Goal: Task Accomplishment & Management: Manage account settings

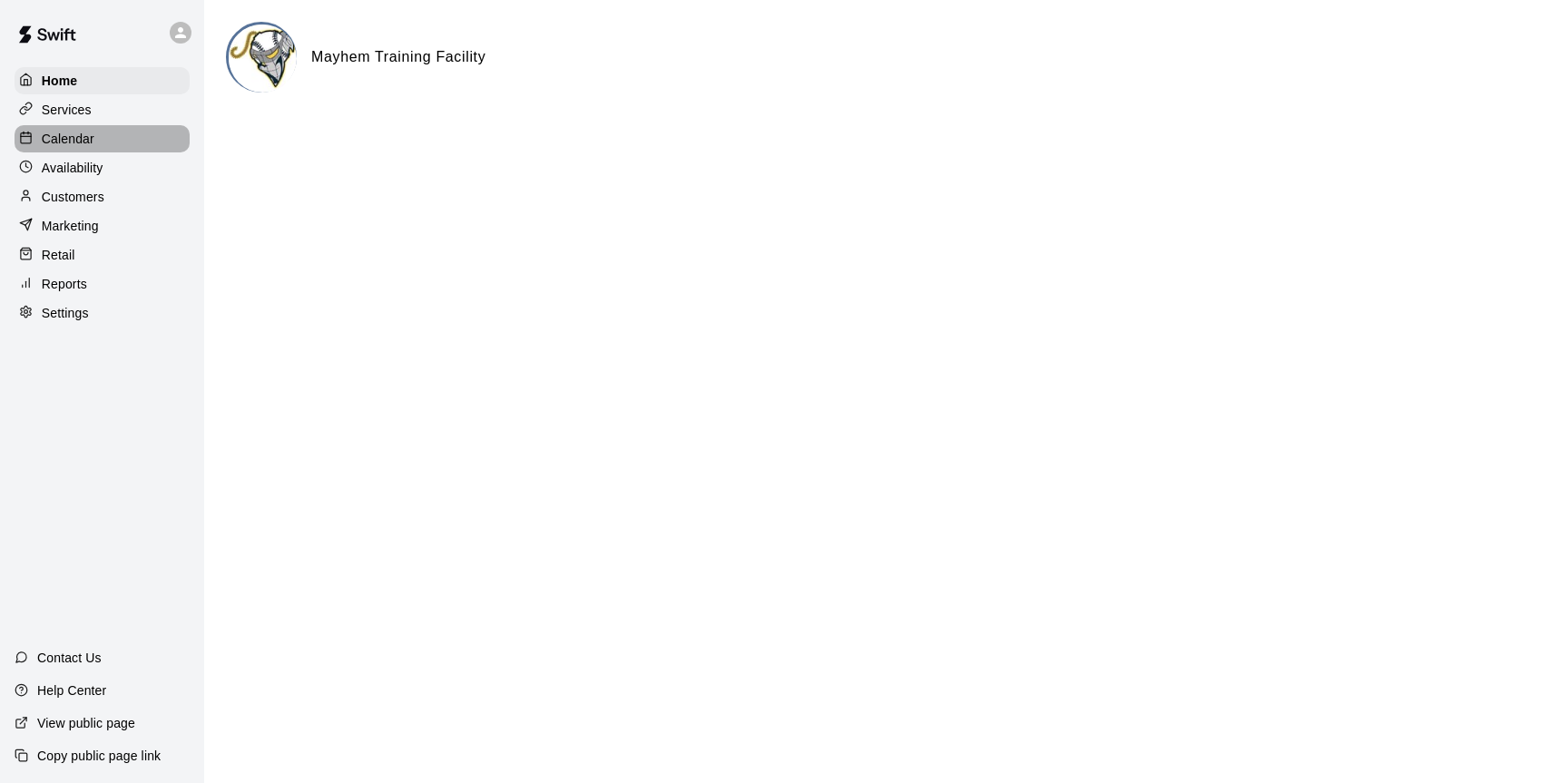
click at [77, 134] on p "Calendar" at bounding box center [68, 138] width 53 height 18
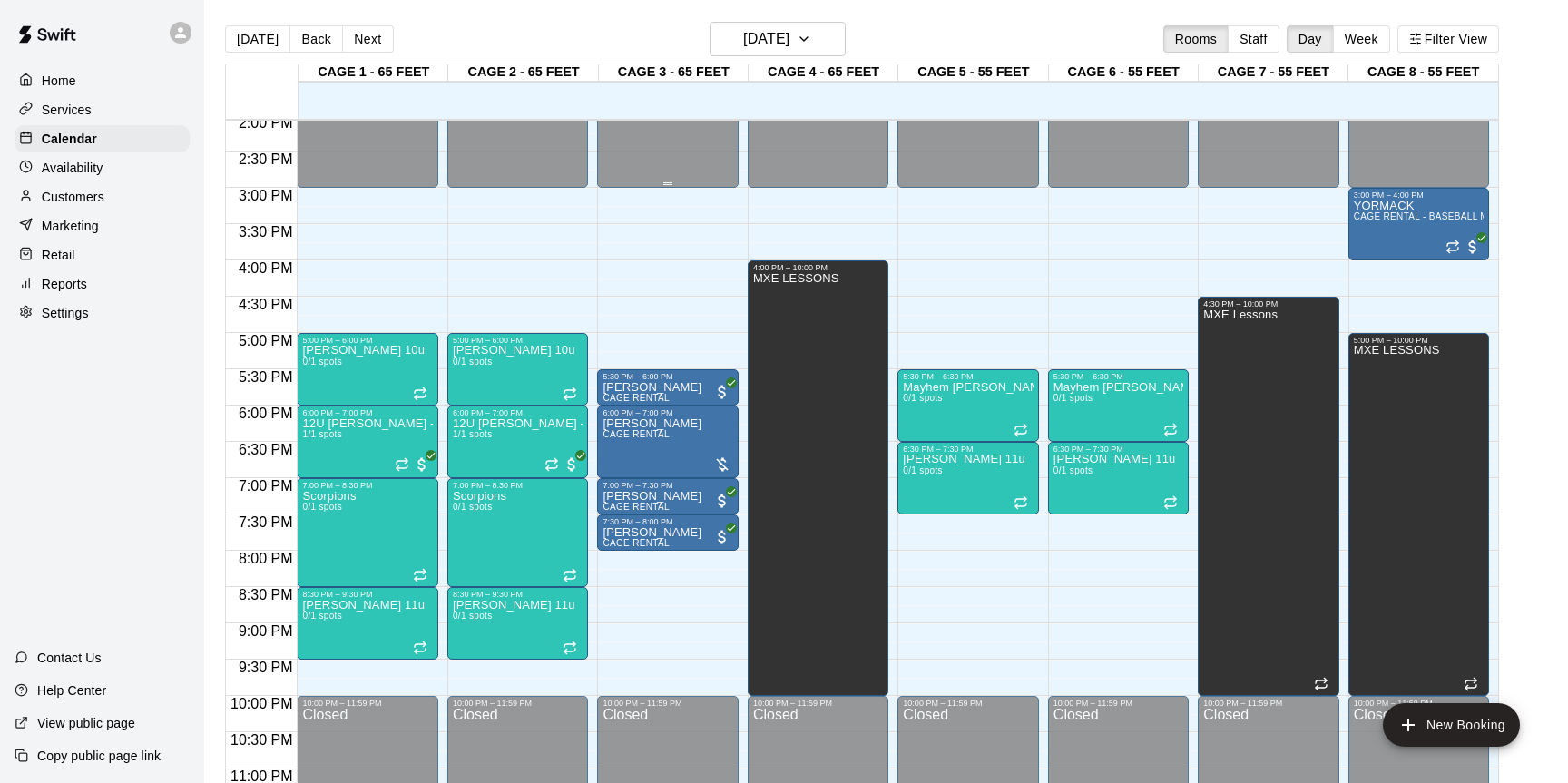
scroll to position [1025, 0]
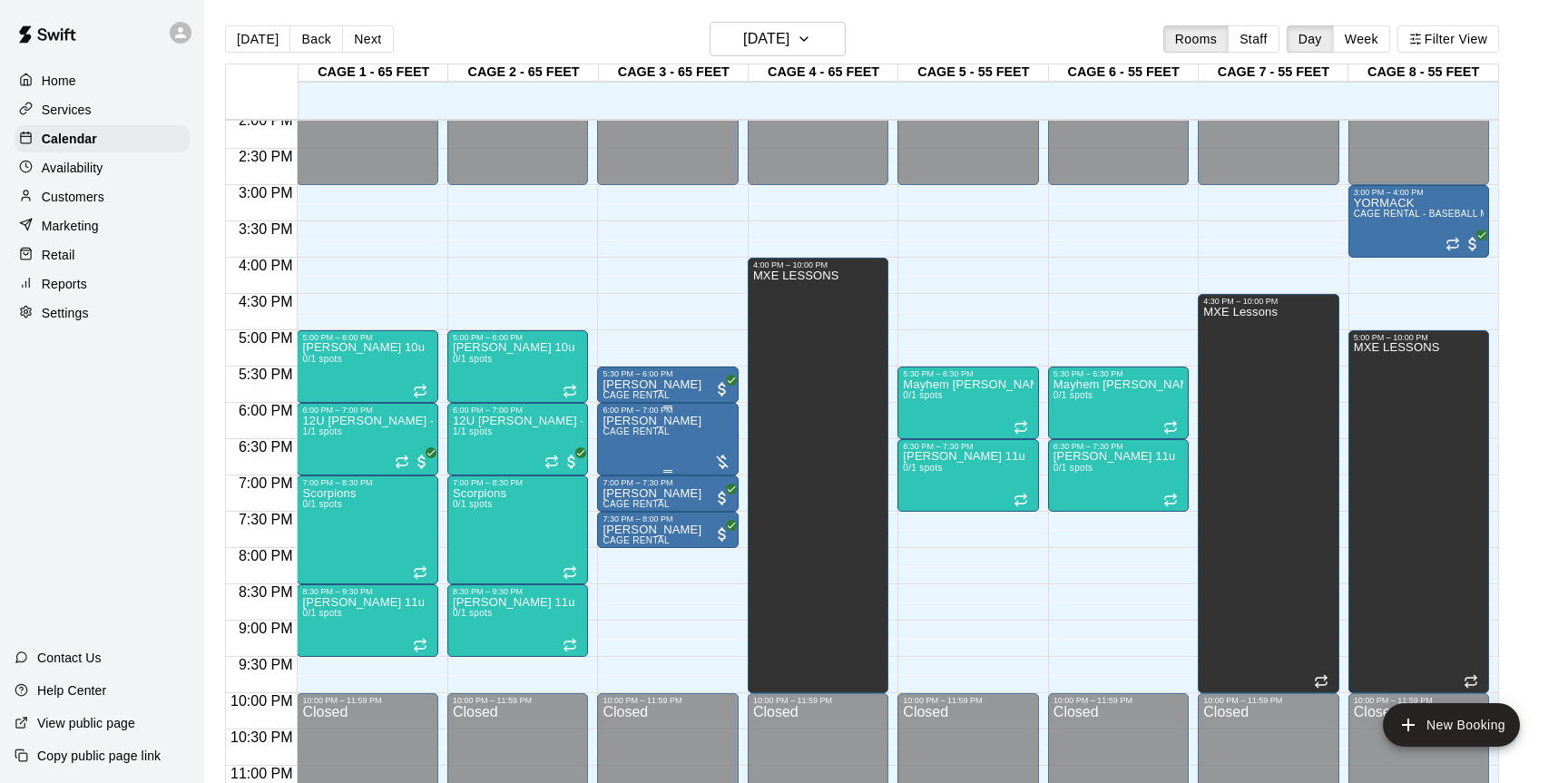
click at [622, 477] on img "edit" at bounding box center [622, 478] width 21 height 21
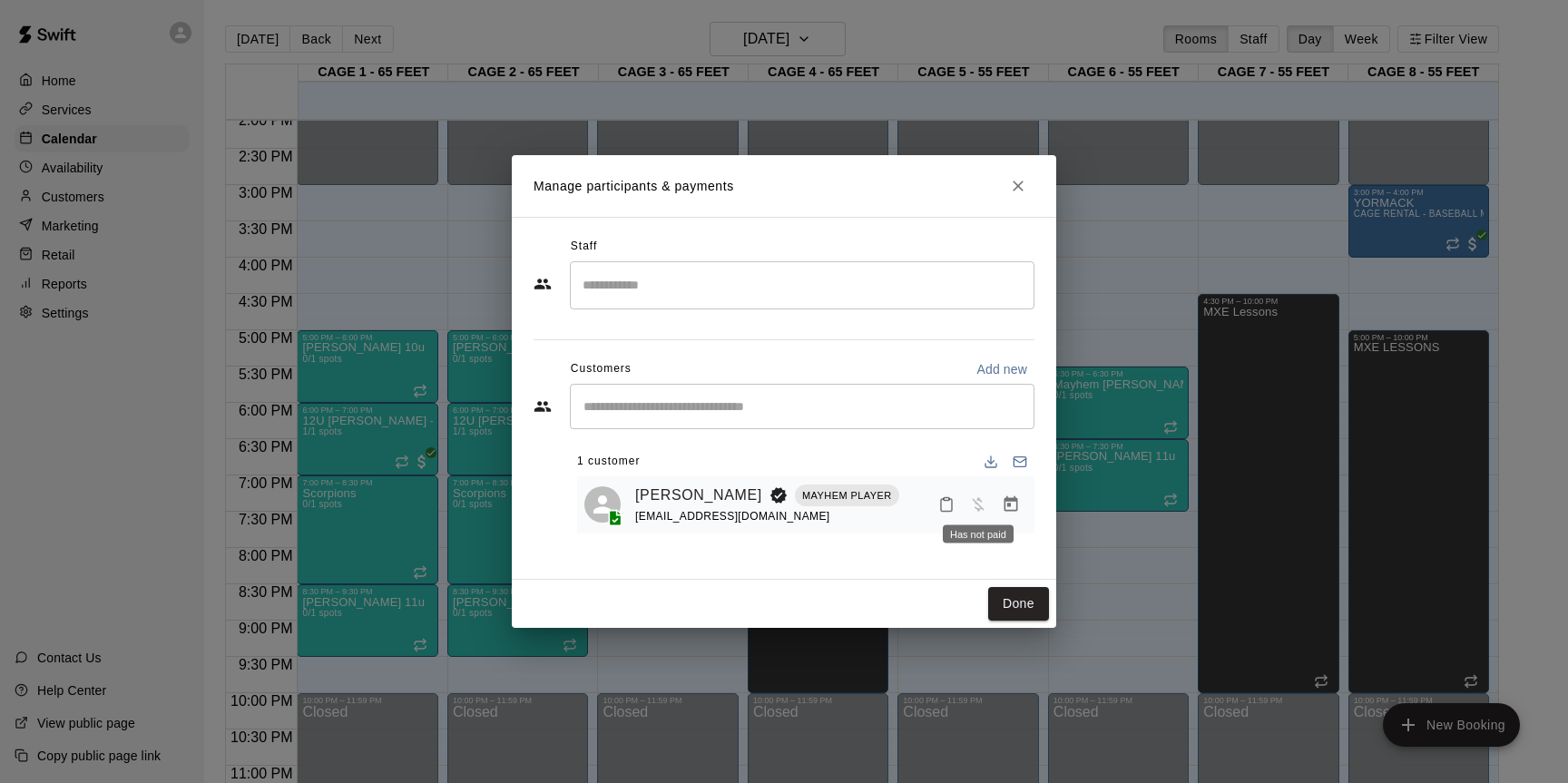
click at [979, 506] on span "Has not paid" at bounding box center [978, 504] width 33 height 15
click at [1009, 500] on icon "Manage bookings & payment" at bounding box center [1011, 504] width 13 height 15
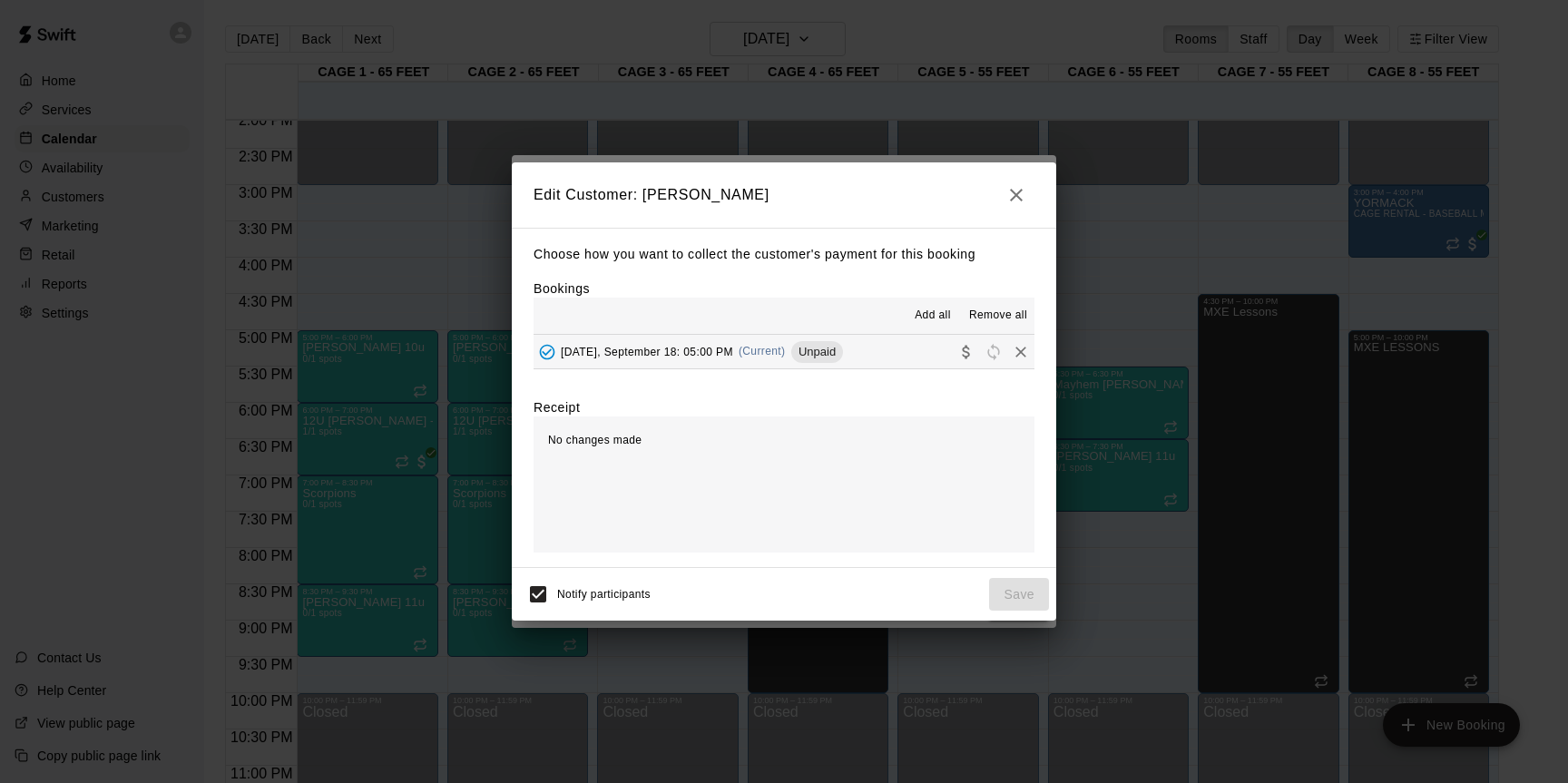
click at [836, 359] on div "Unpaid" at bounding box center [817, 352] width 52 height 22
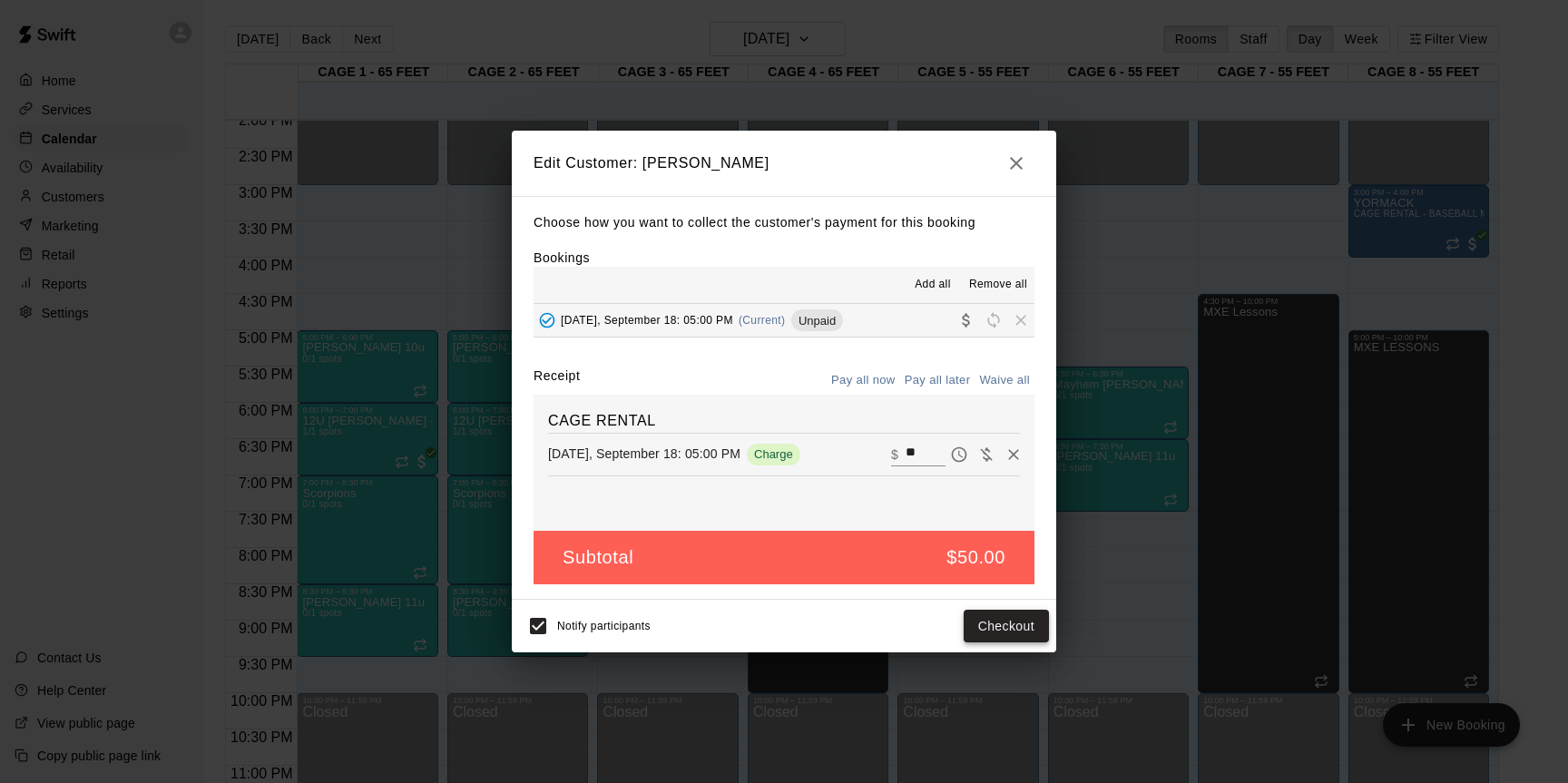
click at [989, 624] on button "Checkout" at bounding box center [1006, 626] width 85 height 34
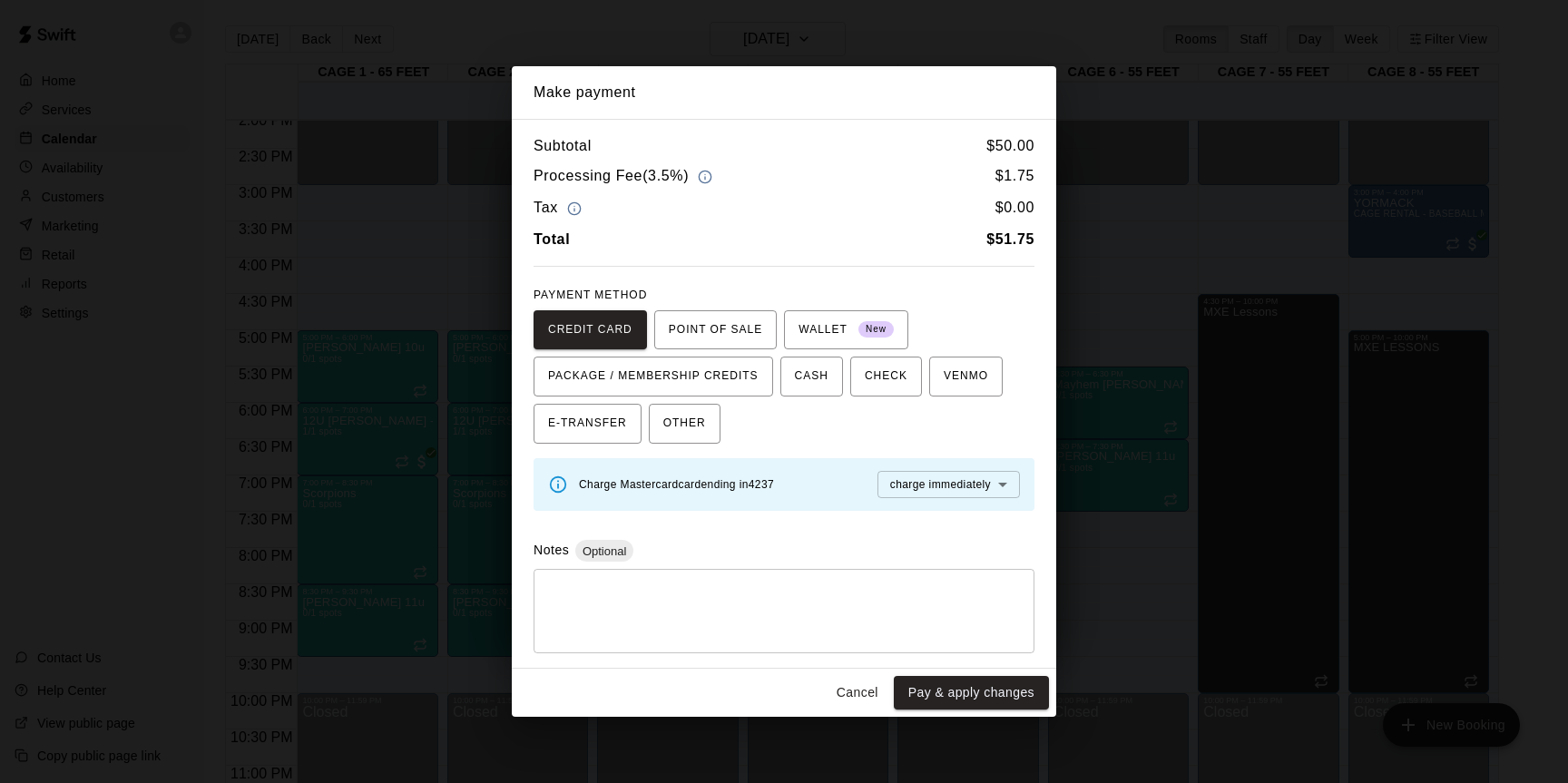
click at [863, 686] on button "Cancel" at bounding box center [857, 693] width 58 height 34
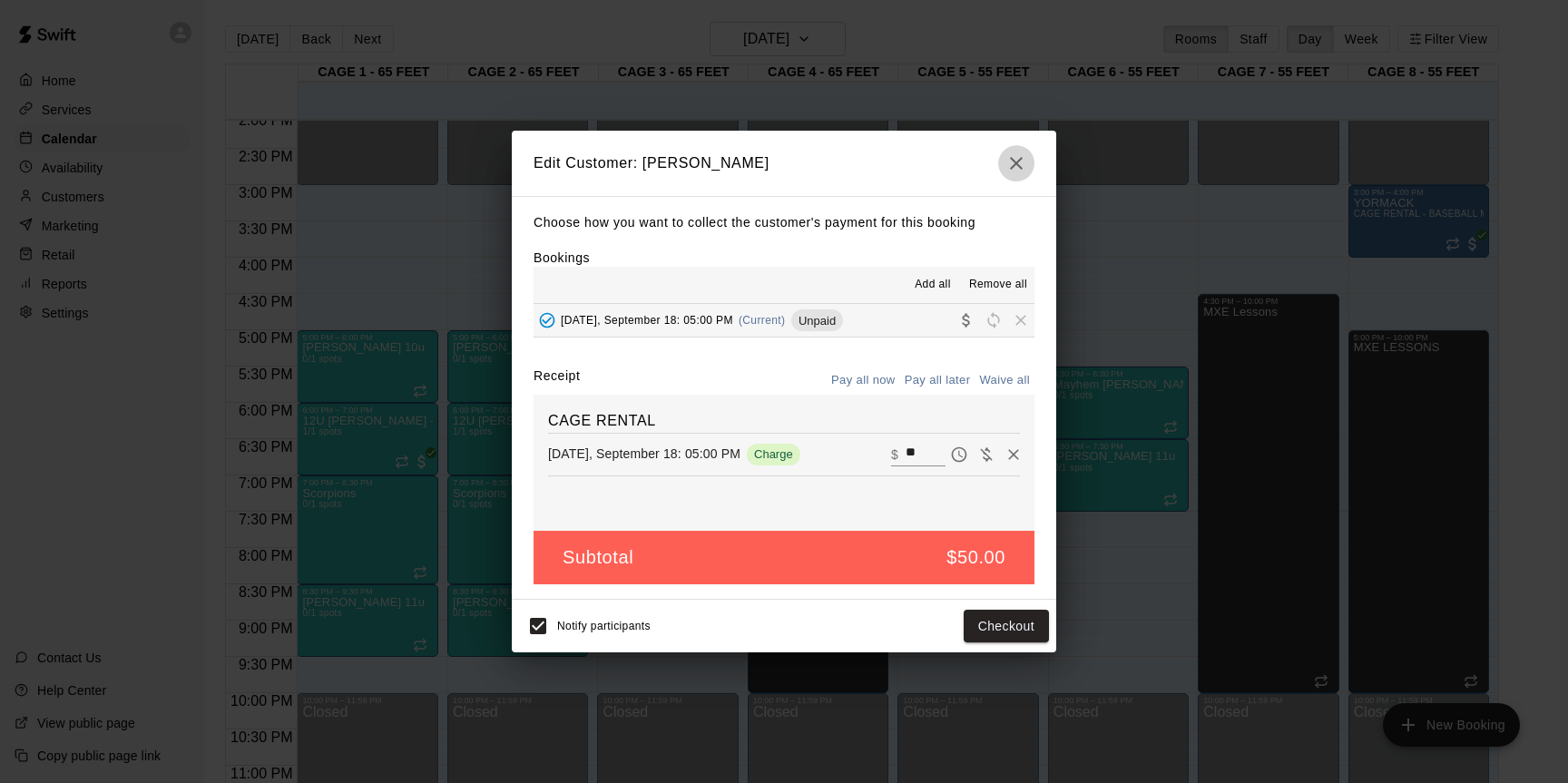
click at [1013, 170] on icon "button" at bounding box center [1015, 163] width 22 height 22
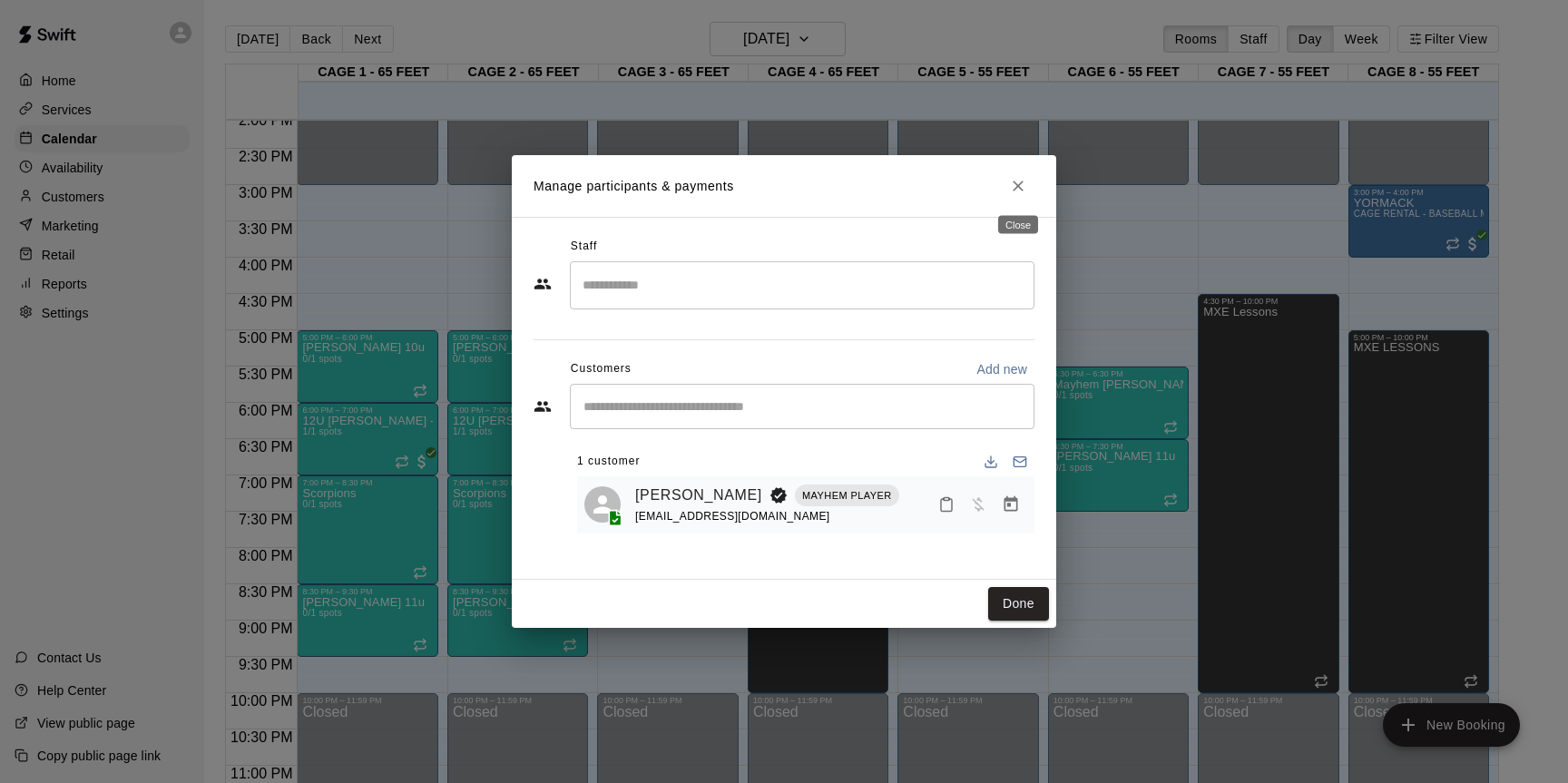
click at [1020, 190] on icon "Close" at bounding box center [1017, 185] width 11 height 11
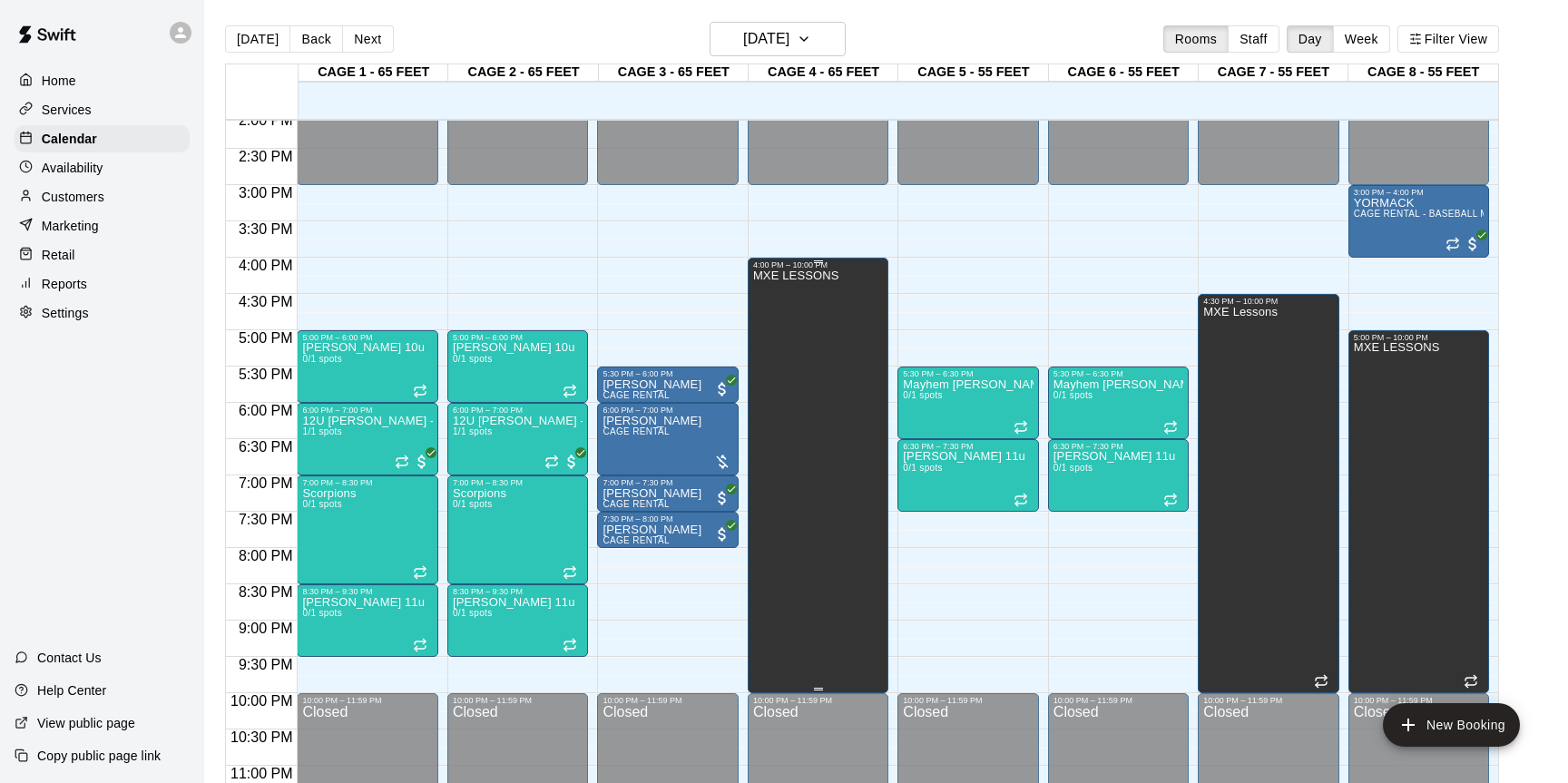
click at [834, 541] on div "MXE LESSONS" at bounding box center [796, 660] width 86 height 783
click at [762, 288] on icon "edit" at bounding box center [771, 288] width 22 height 22
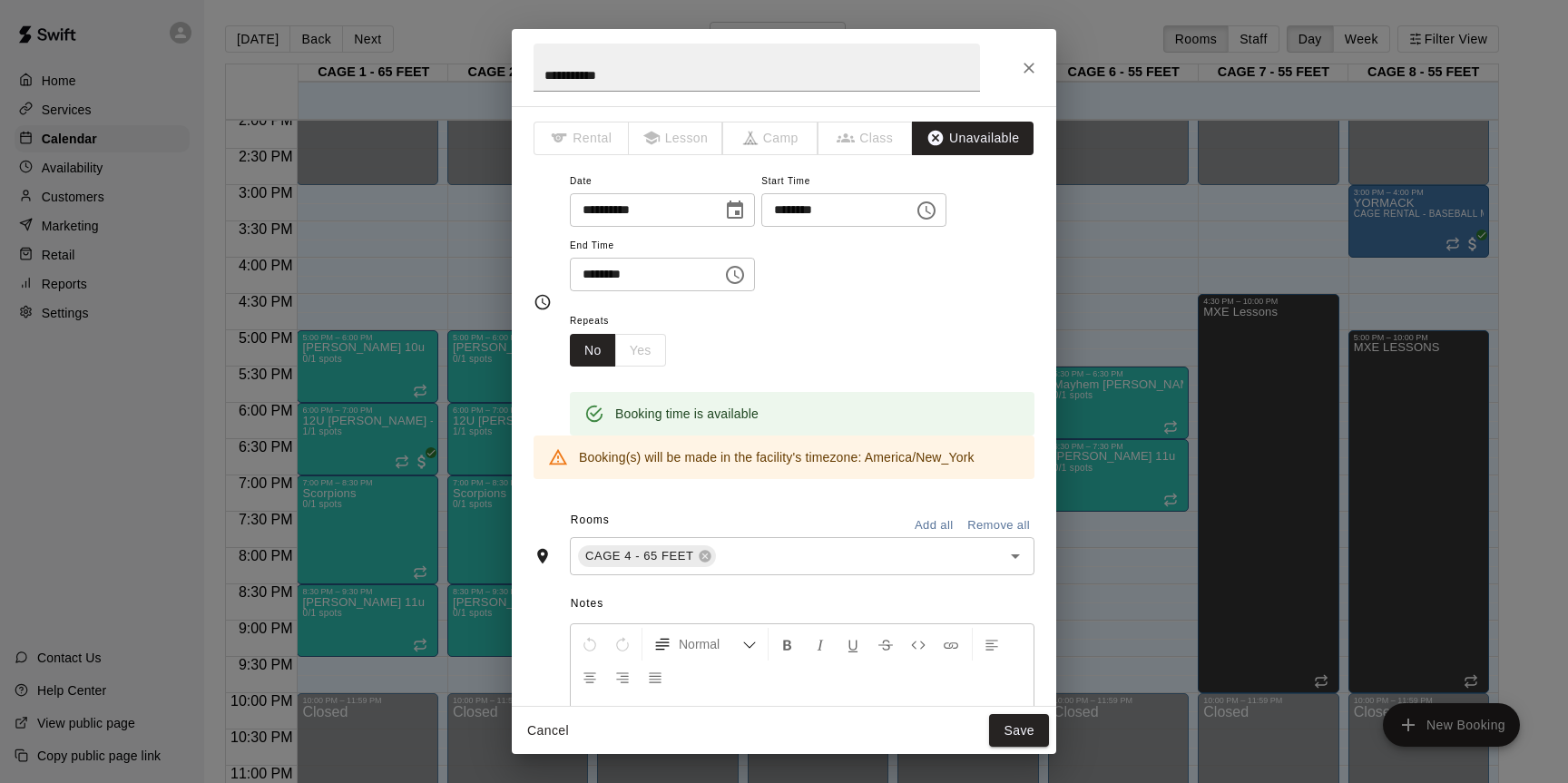
click at [1081, 588] on div "**********" at bounding box center [784, 391] width 1568 height 783
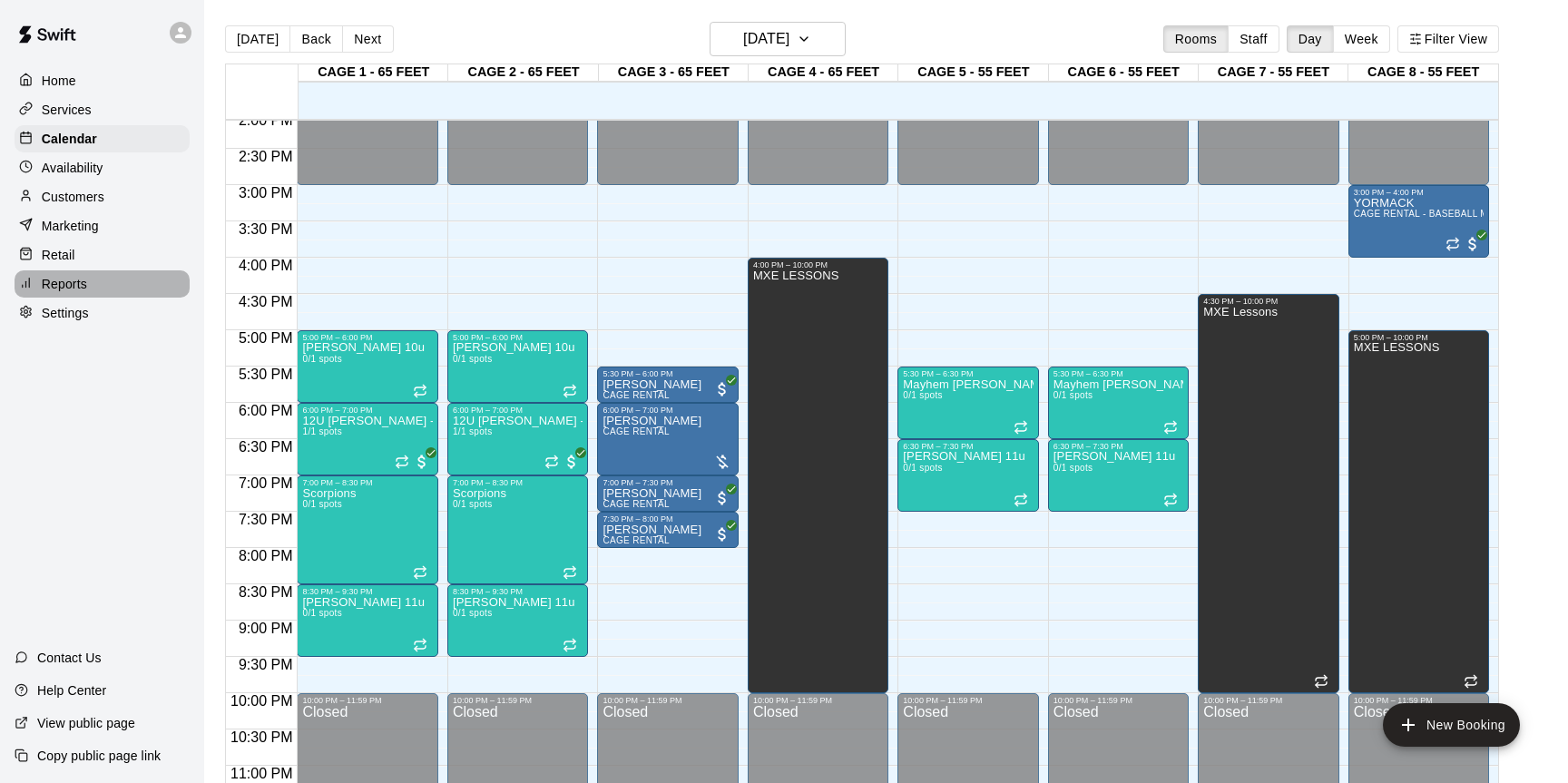
click at [66, 286] on p "Reports" at bounding box center [64, 284] width 45 height 18
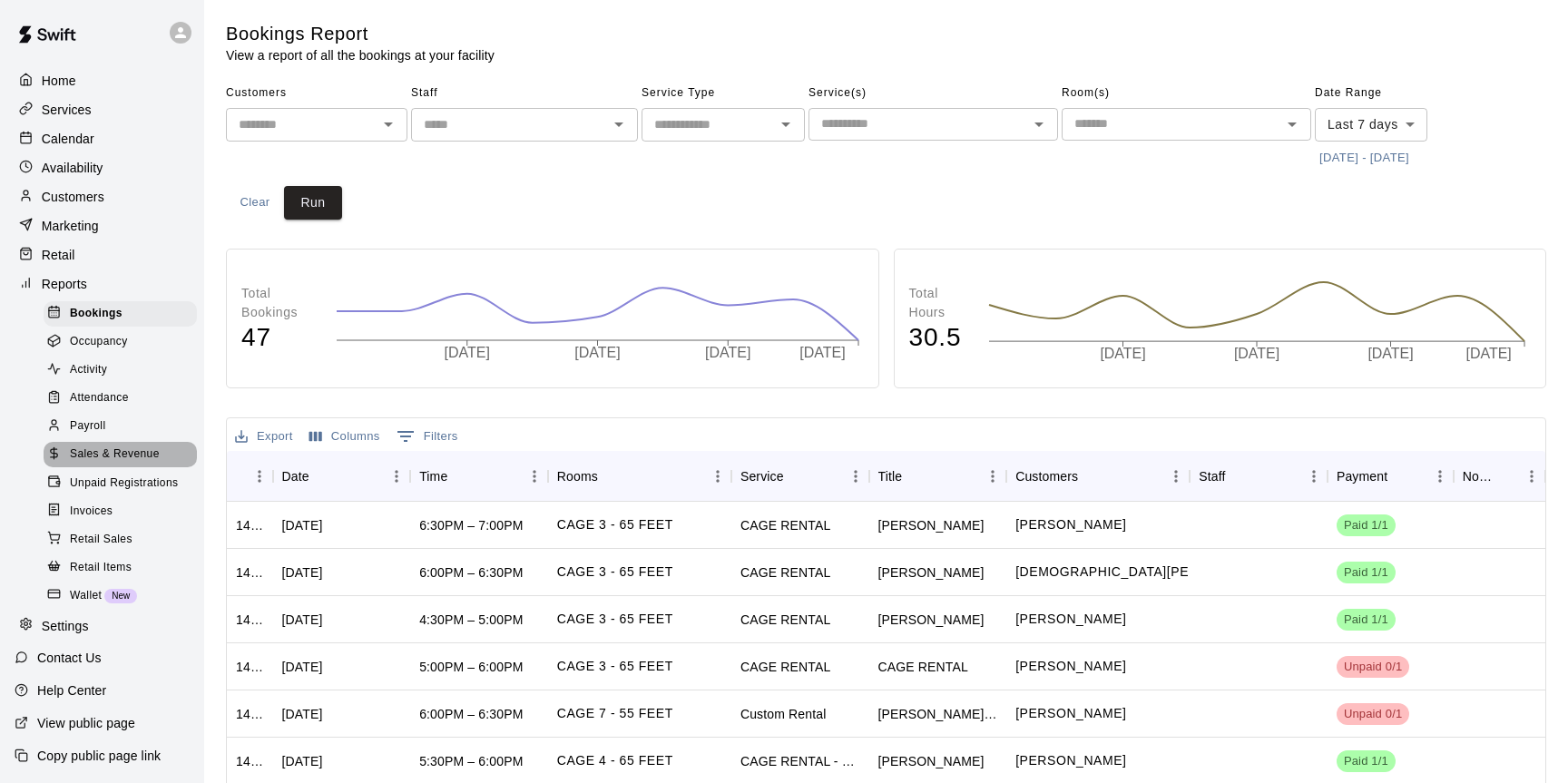
click at [89, 453] on span "Sales & Revenue" at bounding box center [115, 454] width 90 height 18
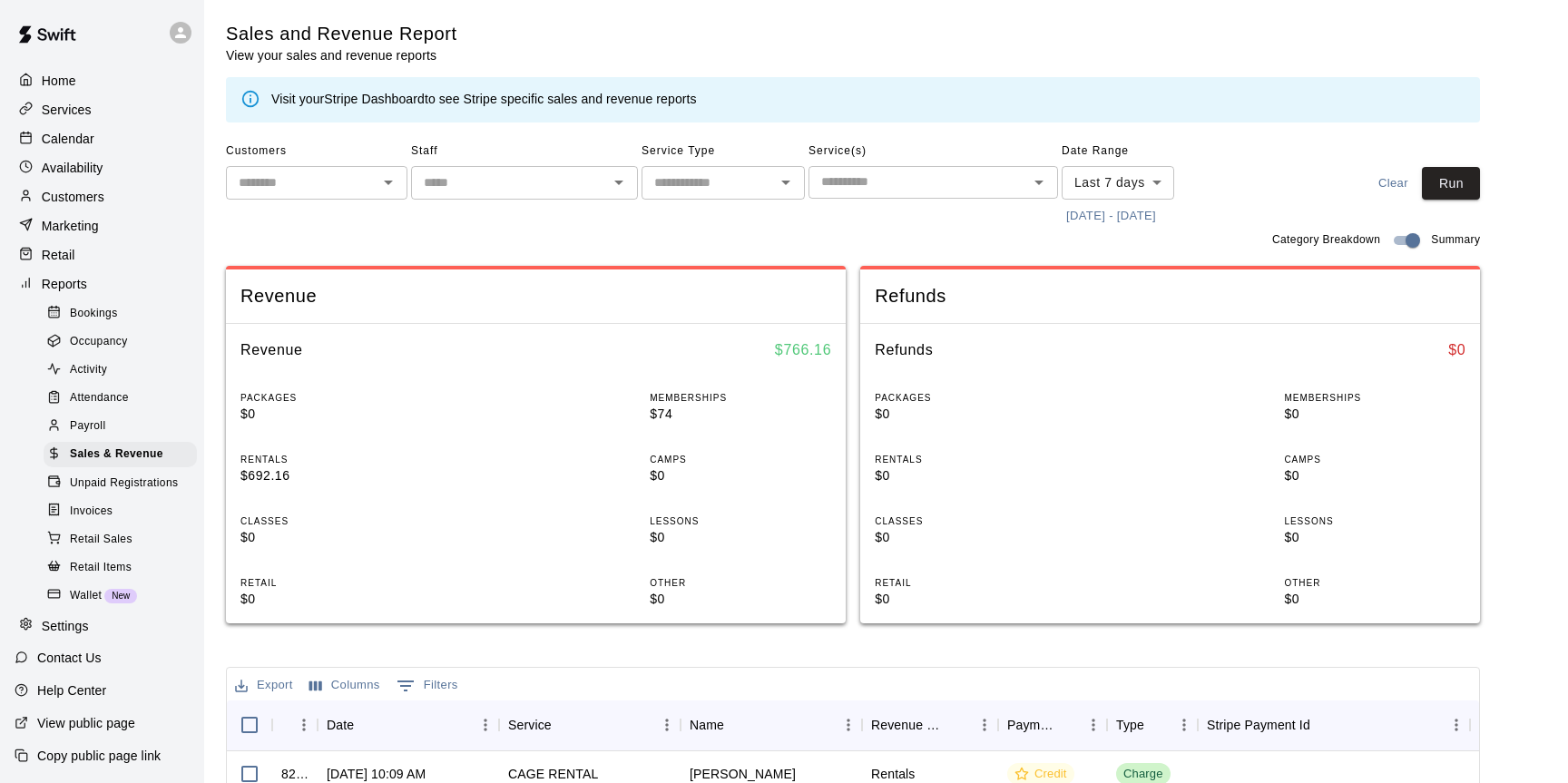
click at [1109, 186] on body "Home Services Calendar Availability Customers Marketing Retail Reports Bookings…" at bounding box center [784, 655] width 1568 height 1310
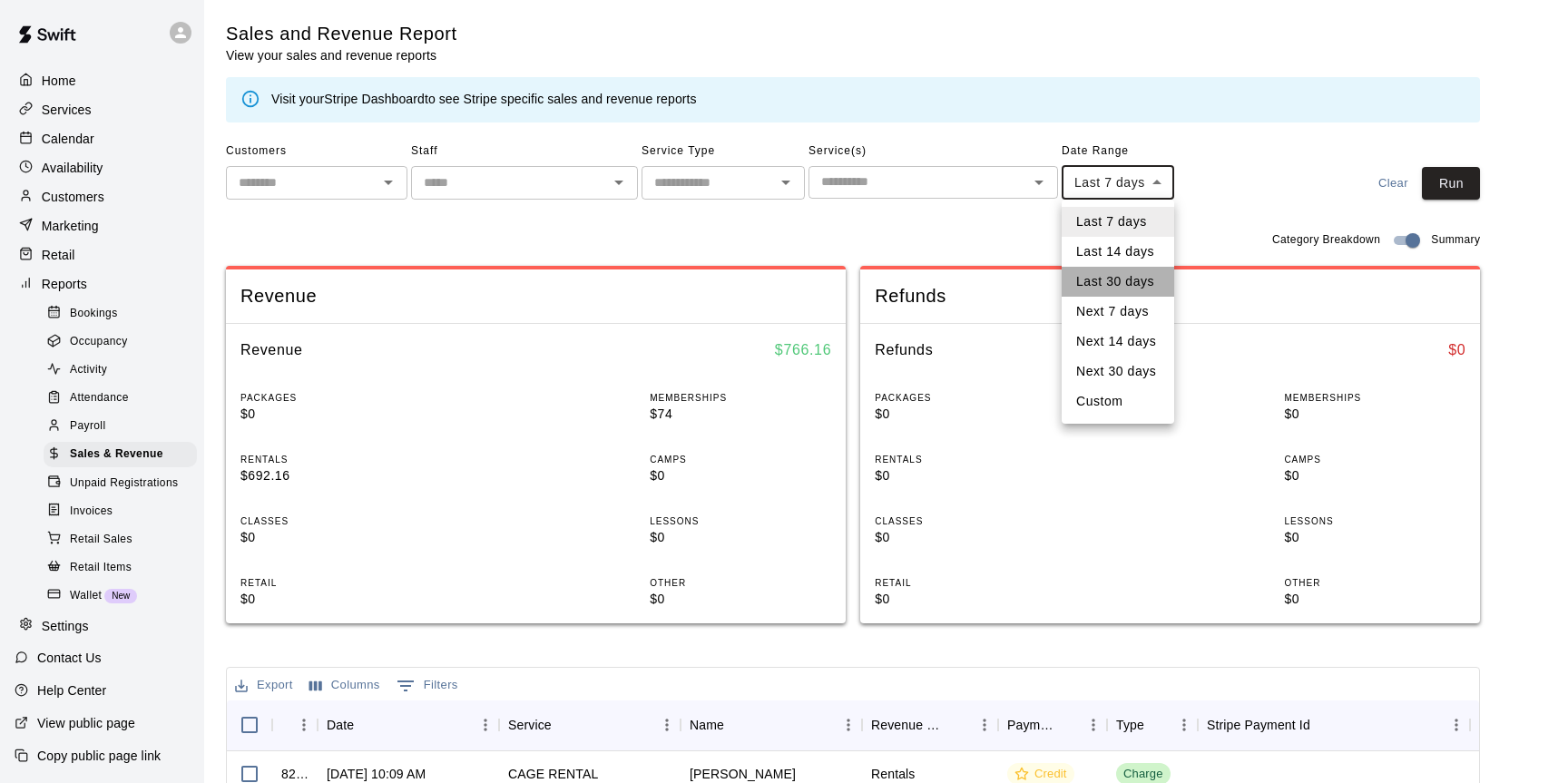
click at [1102, 273] on li "Last 30 days" at bounding box center [1117, 281] width 112 height 30
type input "*****"
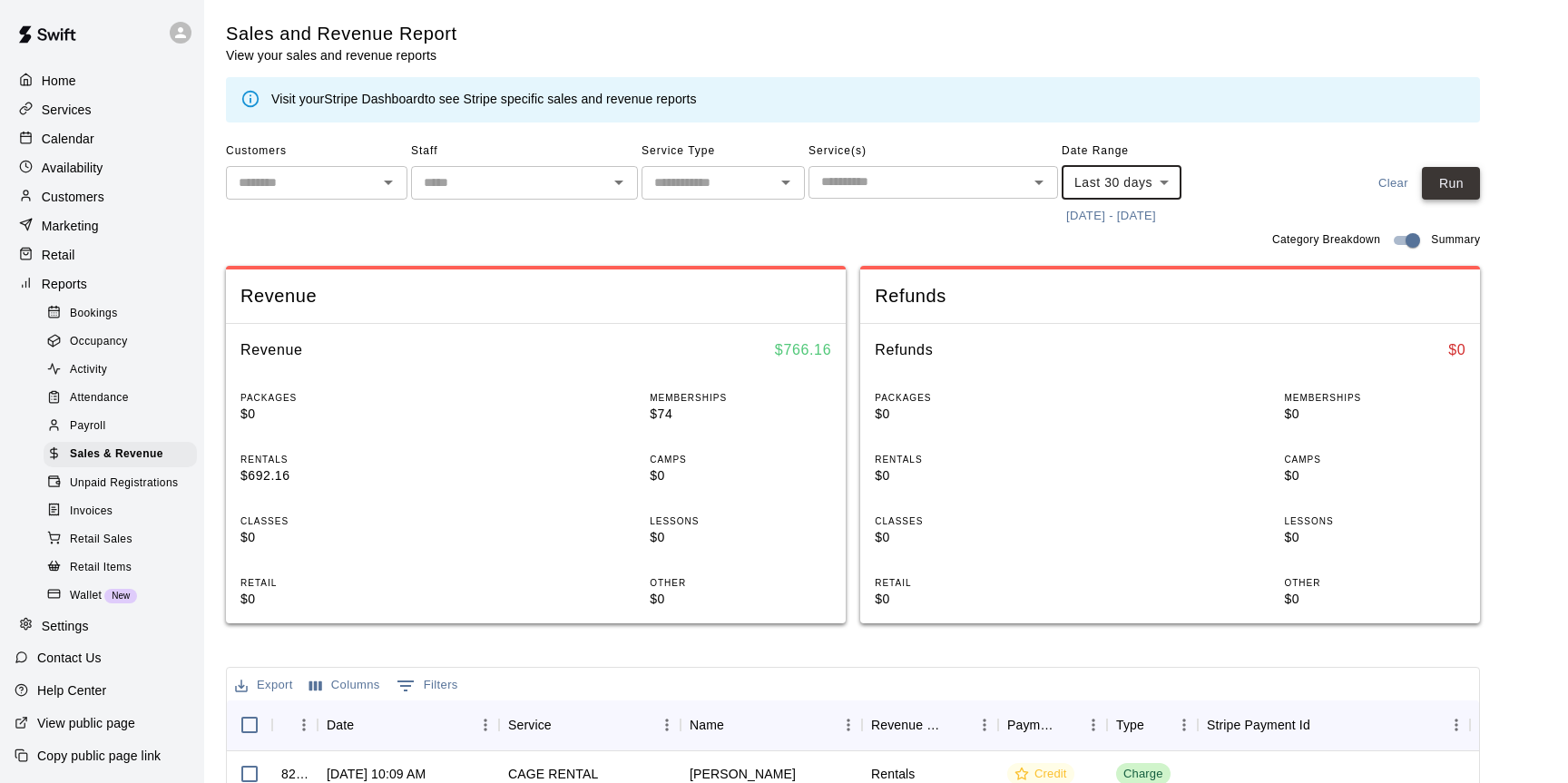
click at [1443, 193] on button "Run" at bounding box center [1450, 183] width 58 height 34
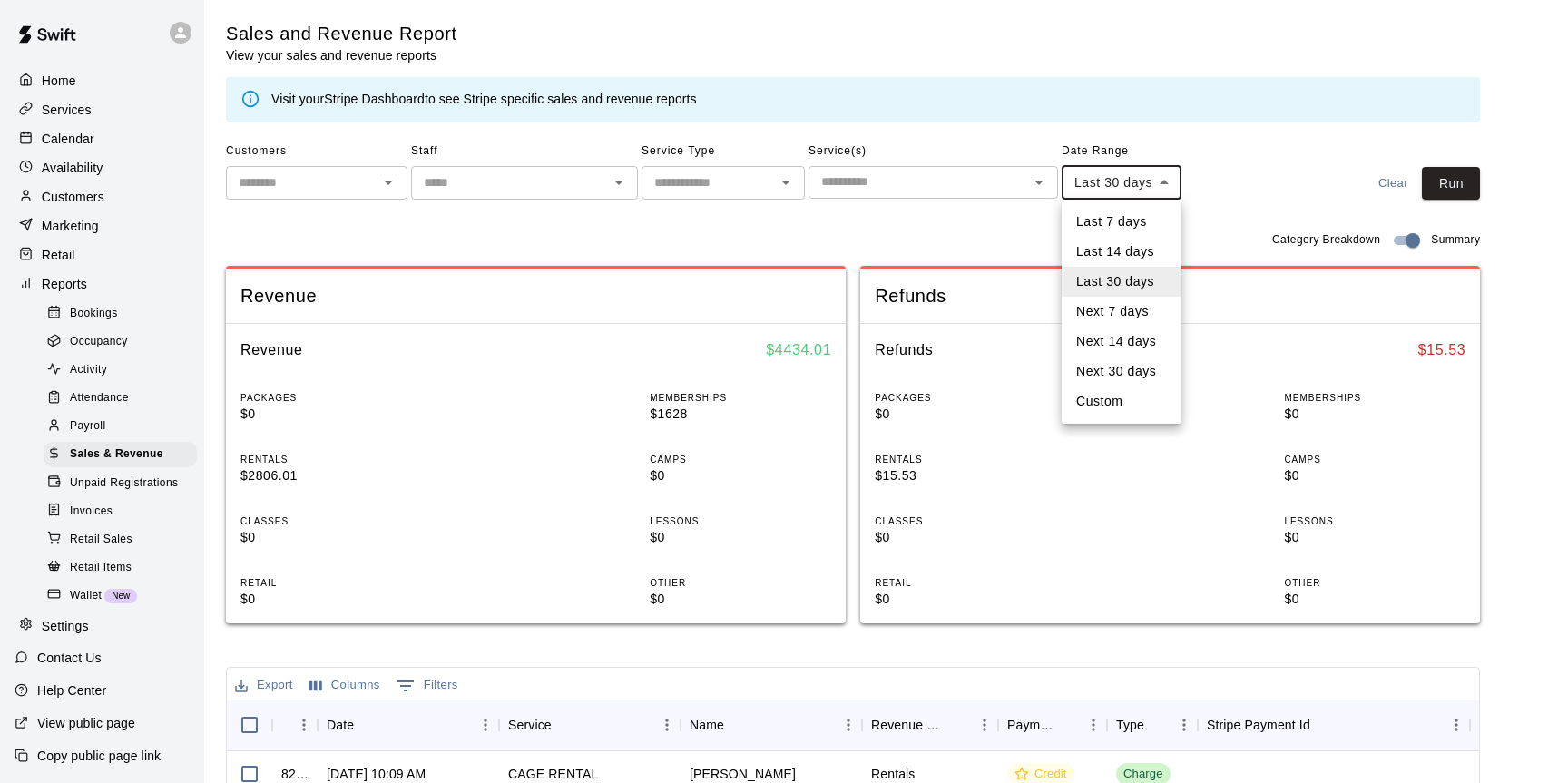
click at [1066, 173] on body "Home Services Calendar Availability Customers Marketing Retail Reports Bookings…" at bounding box center [784, 655] width 1568 height 1310
click at [1102, 291] on li "Last 30 days" at bounding box center [1121, 281] width 120 height 30
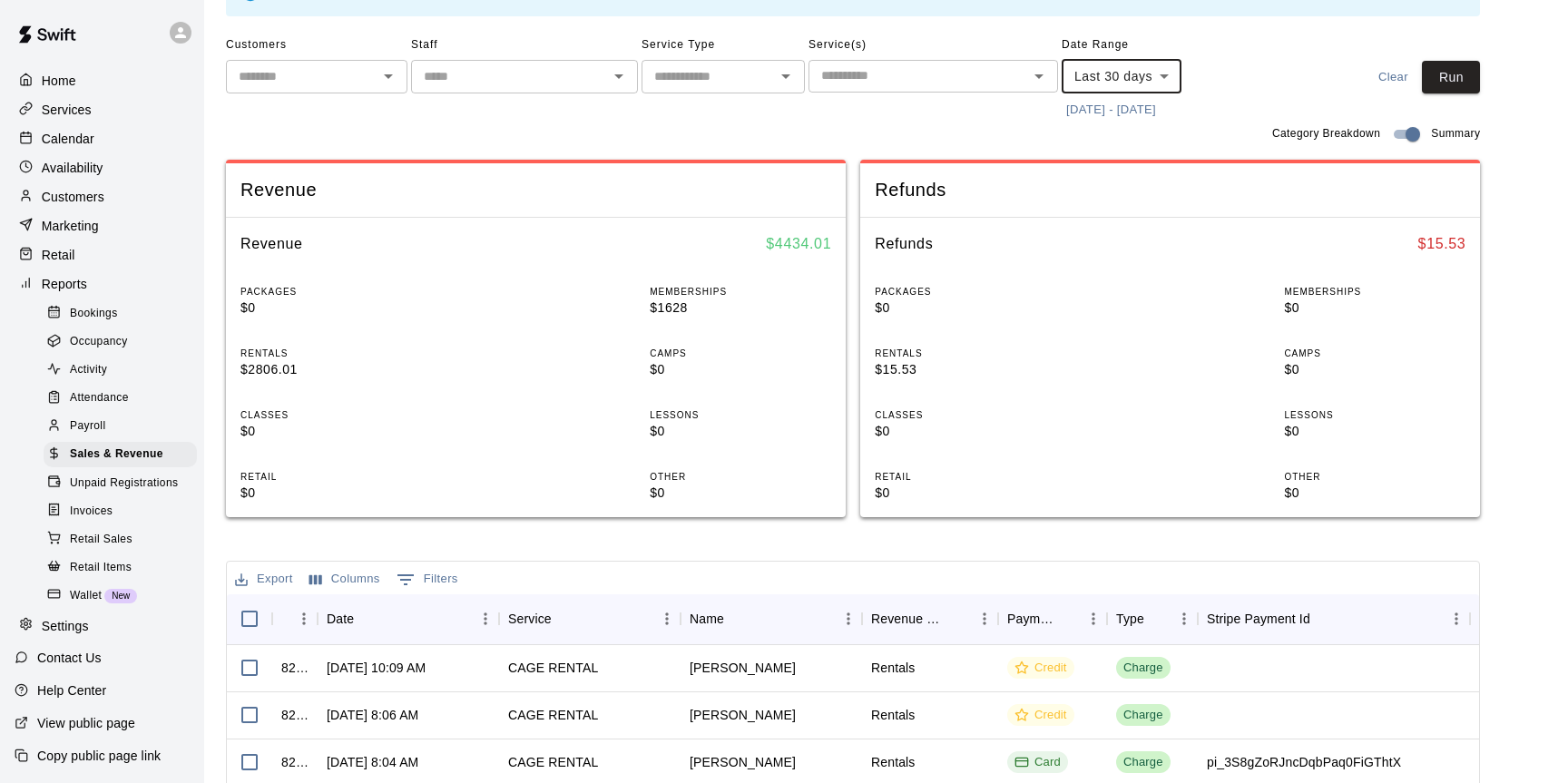
scroll to position [105, 0]
